Goal: Transaction & Acquisition: Purchase product/service

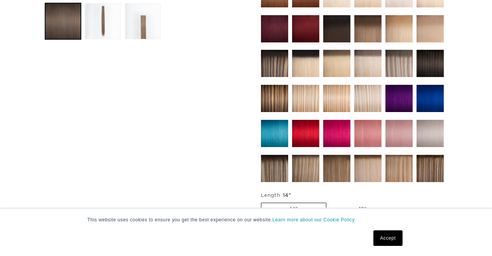
scroll to position [0, 873]
click at [272, 155] on img at bounding box center [274, 168] width 27 height 27
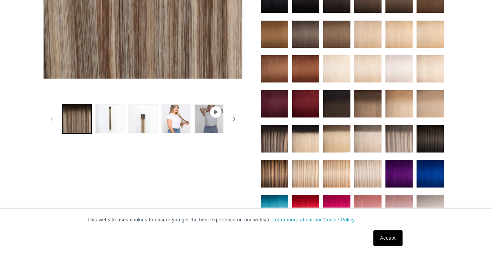
click at [402, 138] on img at bounding box center [398, 138] width 27 height 27
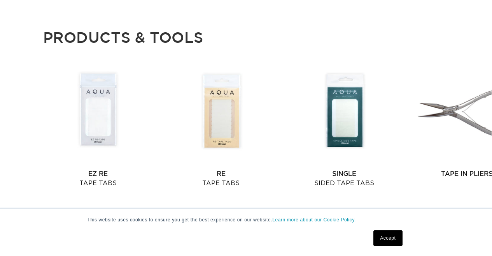
scroll to position [0, 873]
